Goal: Task Accomplishment & Management: Manage account settings

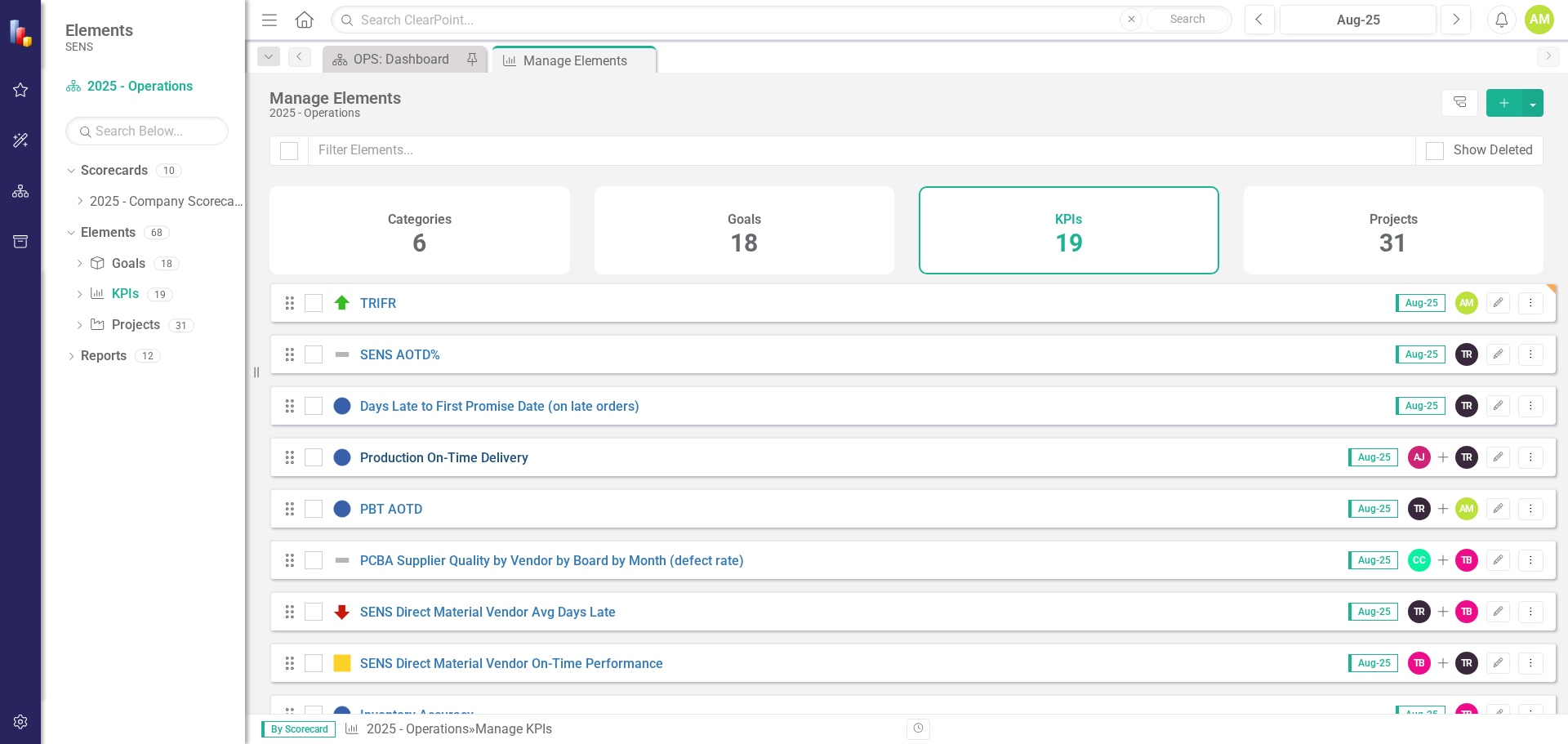
click at [380, 466] on link "Production On-Time Delivery" at bounding box center [444, 457] width 168 height 15
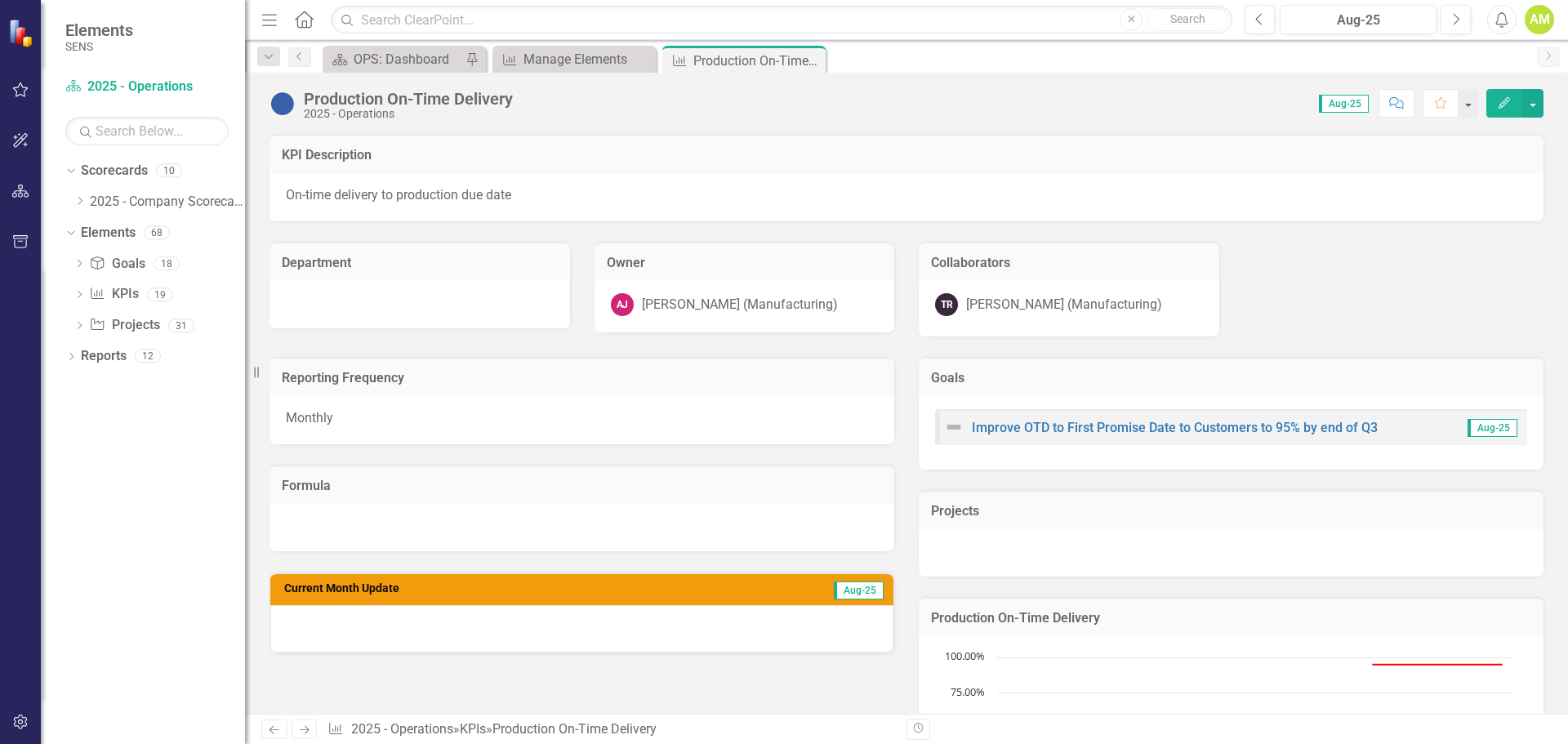
click at [284, 108] on img at bounding box center [283, 104] width 27 height 27
click at [285, 98] on img at bounding box center [283, 104] width 27 height 27
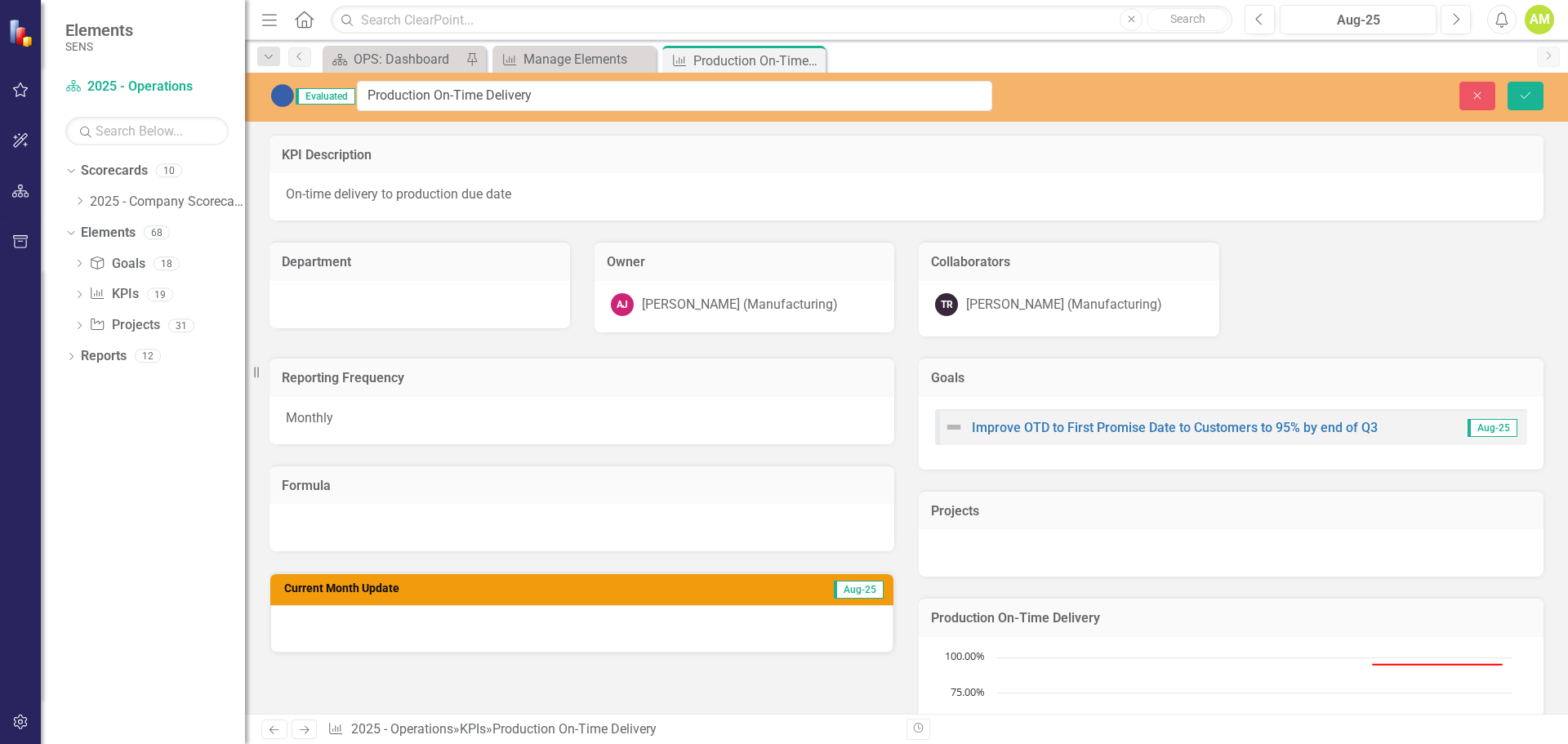
click at [285, 99] on img at bounding box center [283, 96] width 27 height 27
click at [600, 64] on div "Manage Elements" at bounding box center [578, 60] width 108 height 21
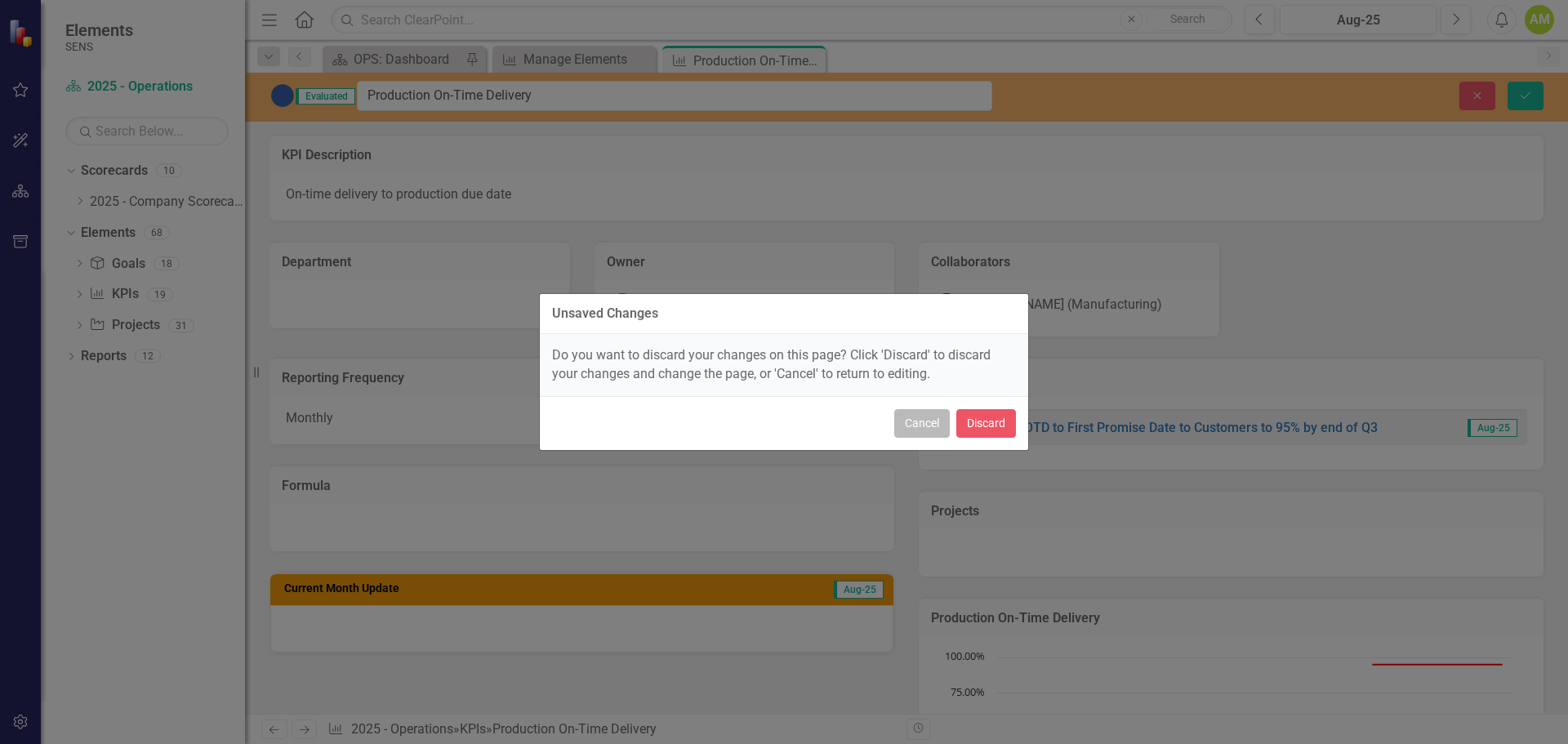
click at [929, 425] on button "Cancel" at bounding box center [921, 423] width 56 height 28
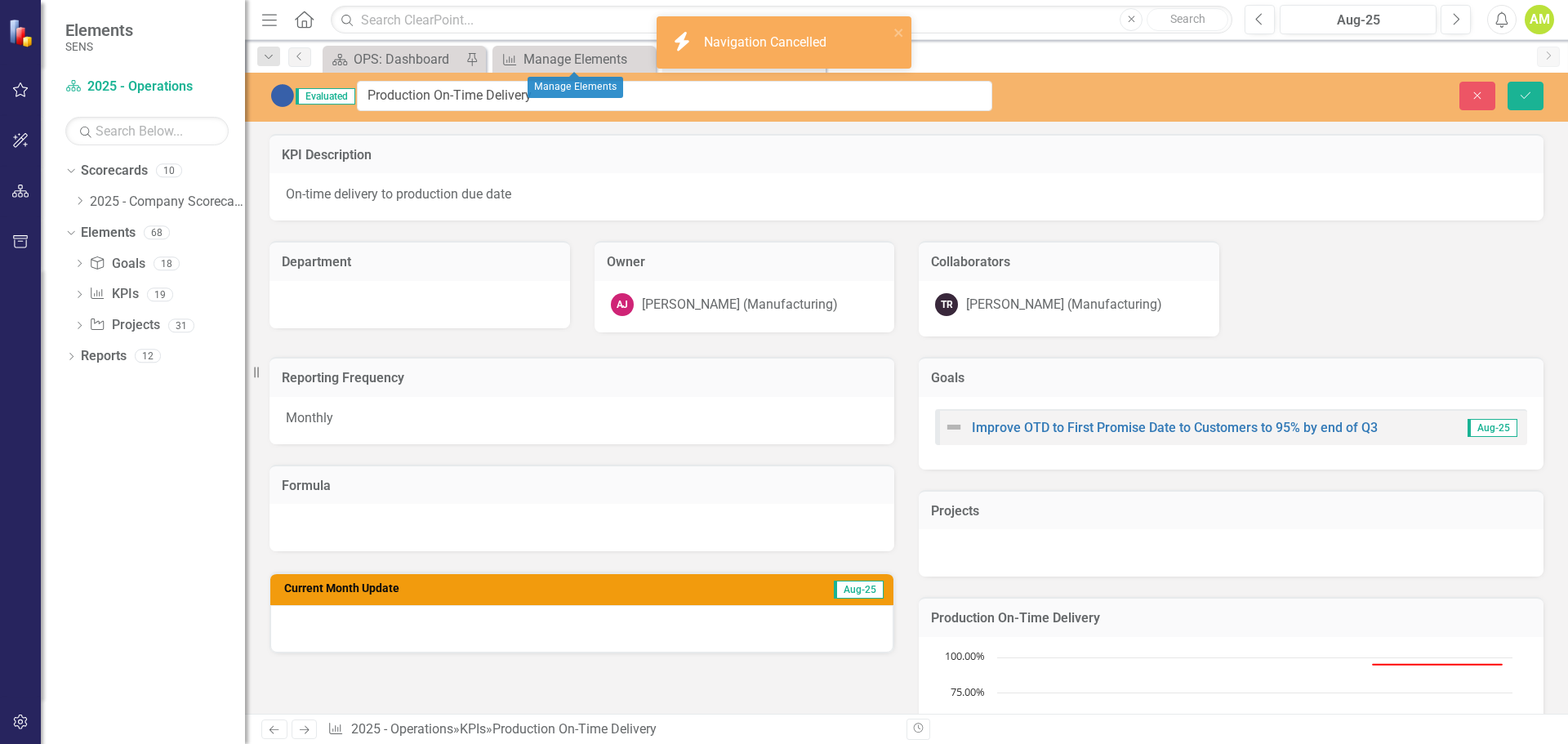
click at [1543, 102] on div "Close Save" at bounding box center [1291, 96] width 526 height 28
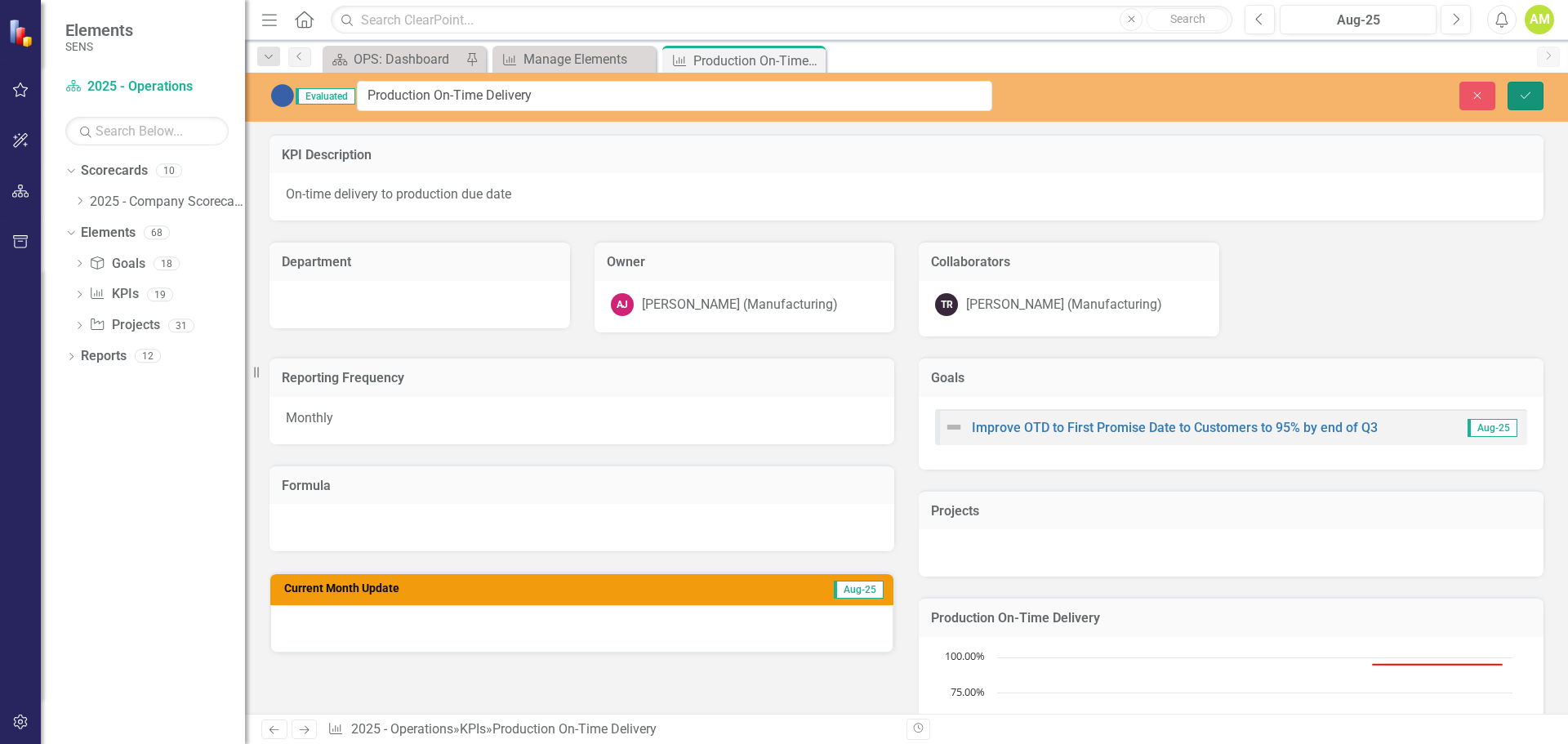
click at [1527, 102] on button "Save" at bounding box center [1525, 96] width 36 height 28
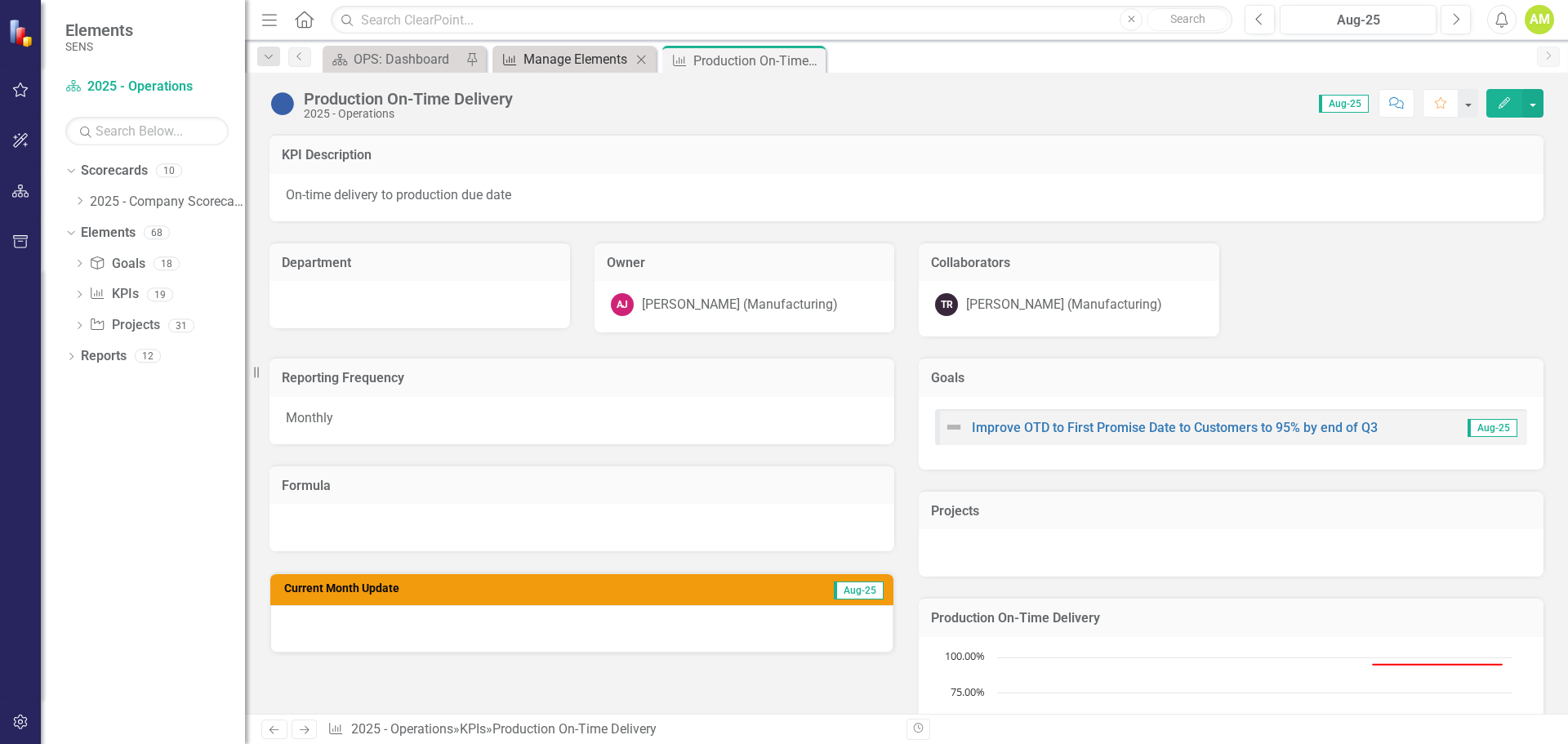
click at [571, 56] on div "Manage Elements" at bounding box center [578, 60] width 108 height 21
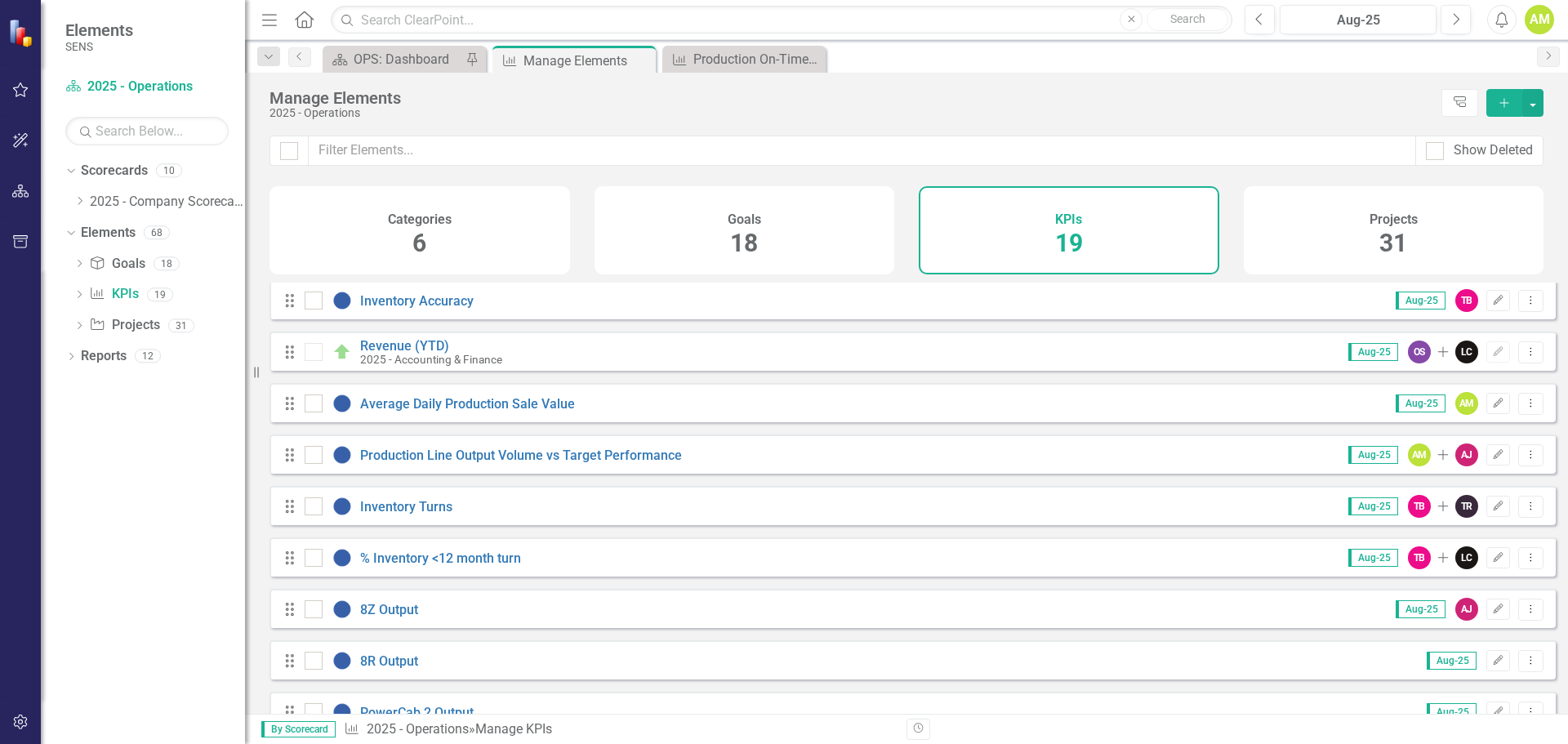
scroll to position [396, 0]
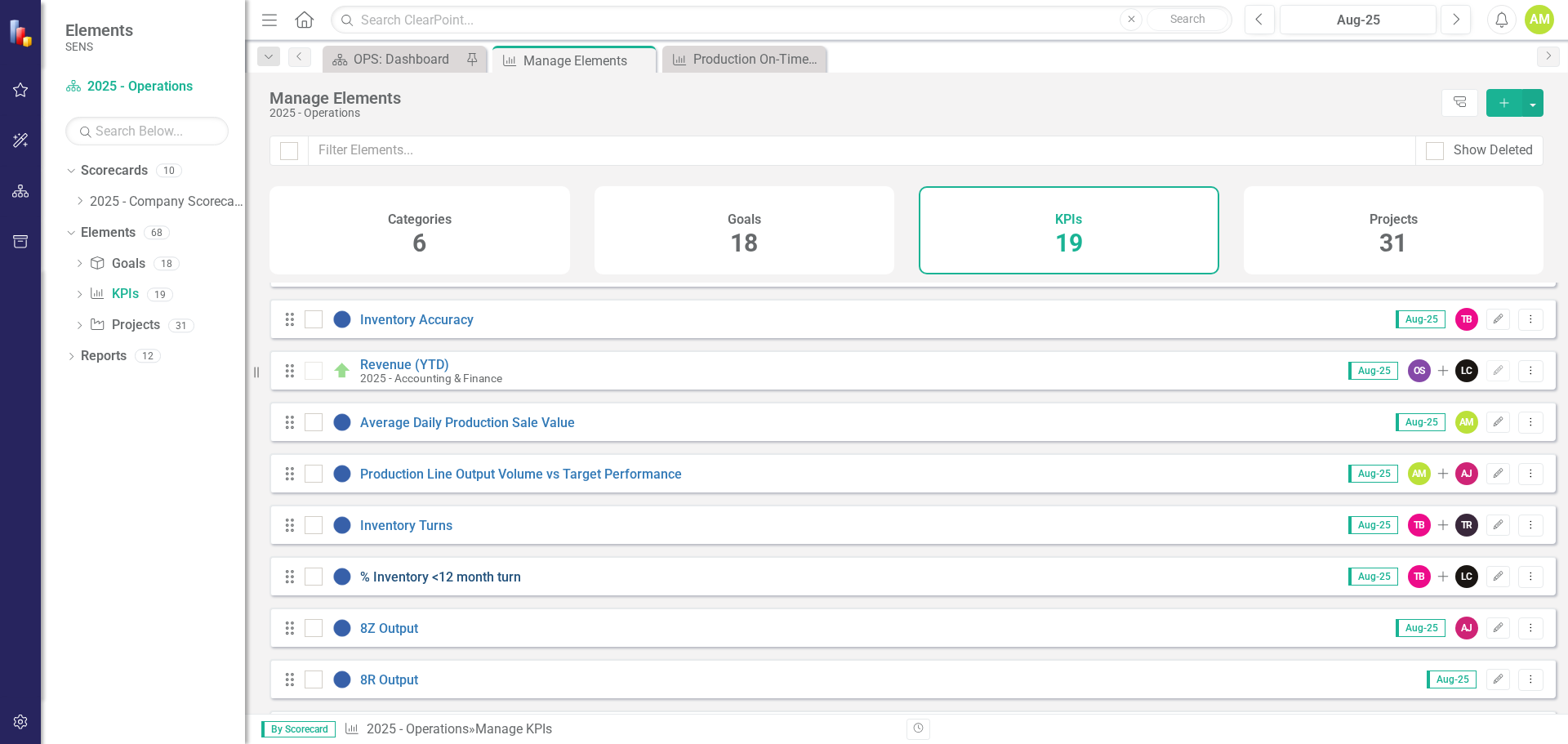
click at [416, 585] on link "% Inventory <12 month turn" at bounding box center [441, 577] width 161 height 15
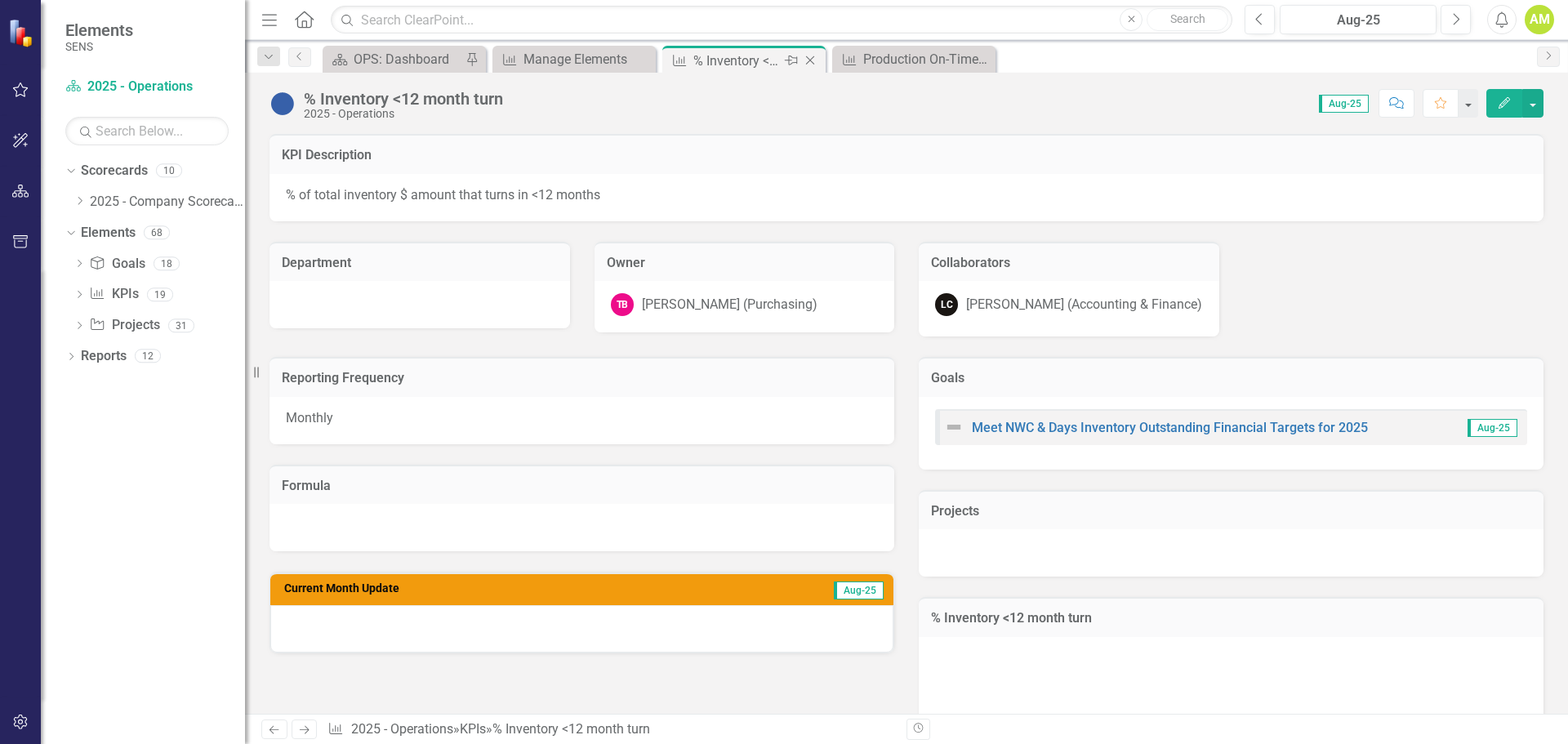
click at [810, 62] on icon "Close" at bounding box center [809, 61] width 16 height 13
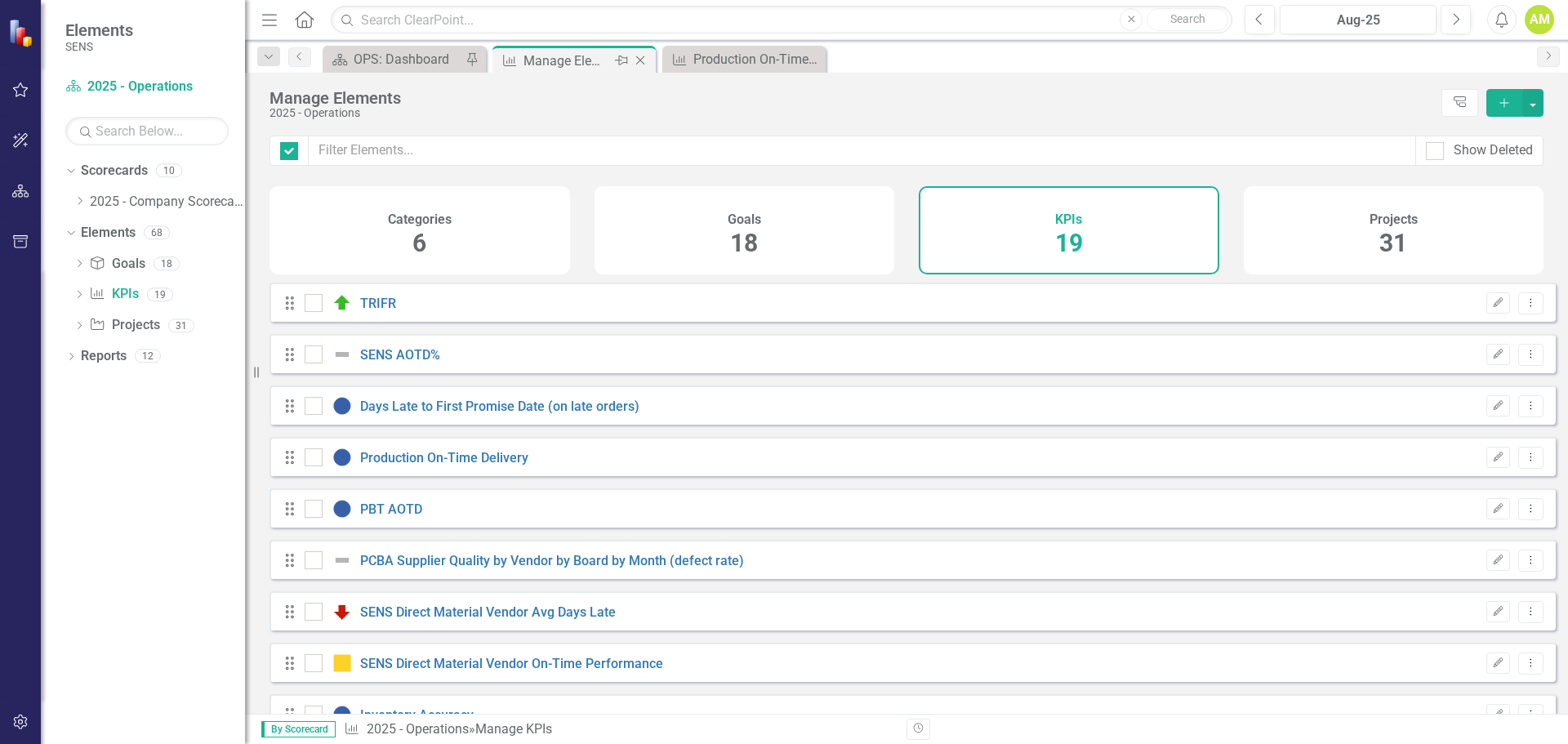
checkbox input "false"
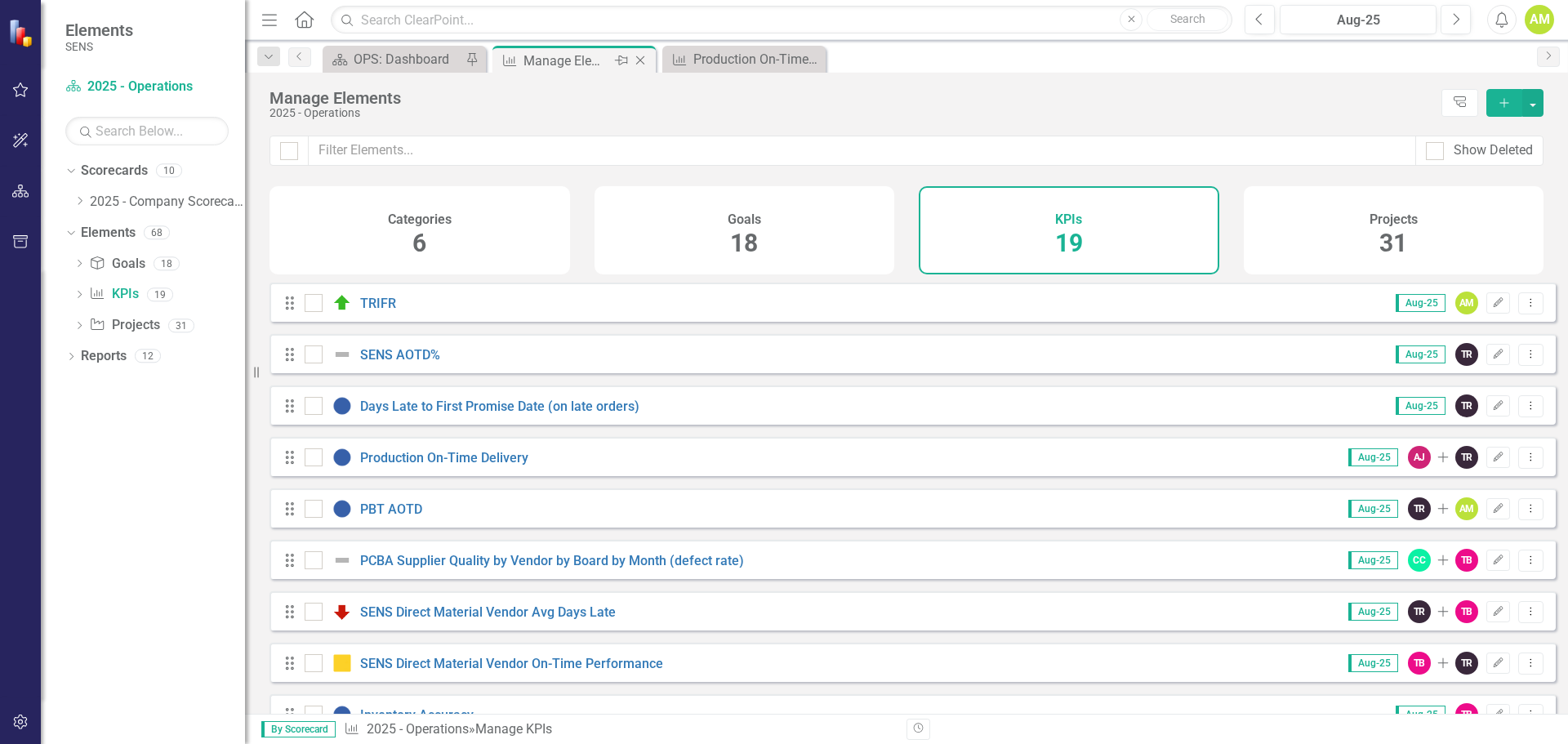
click at [558, 62] on div "Manage Elements" at bounding box center [567, 61] width 87 height 21
